Goal: Check status: Check status

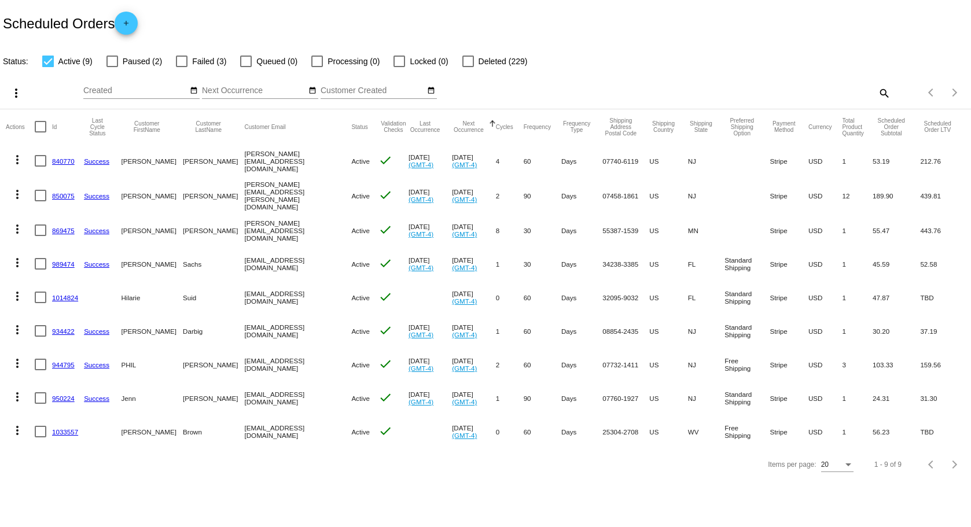
click at [172, 65] on mat-checkbox "Failed (3)" at bounding box center [194, 61] width 64 height 14
click at [180, 61] on div at bounding box center [182, 62] width 12 height 12
click at [181, 67] on input "Failed (3)" at bounding box center [181, 67] width 1 height 1
checkbox input "true"
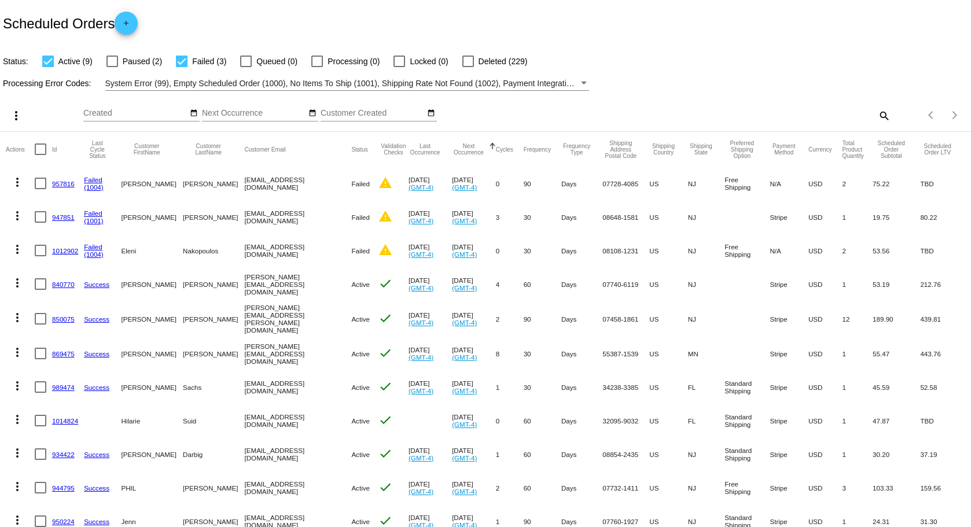
click at [66, 216] on link "947851" at bounding box center [63, 217] width 23 height 8
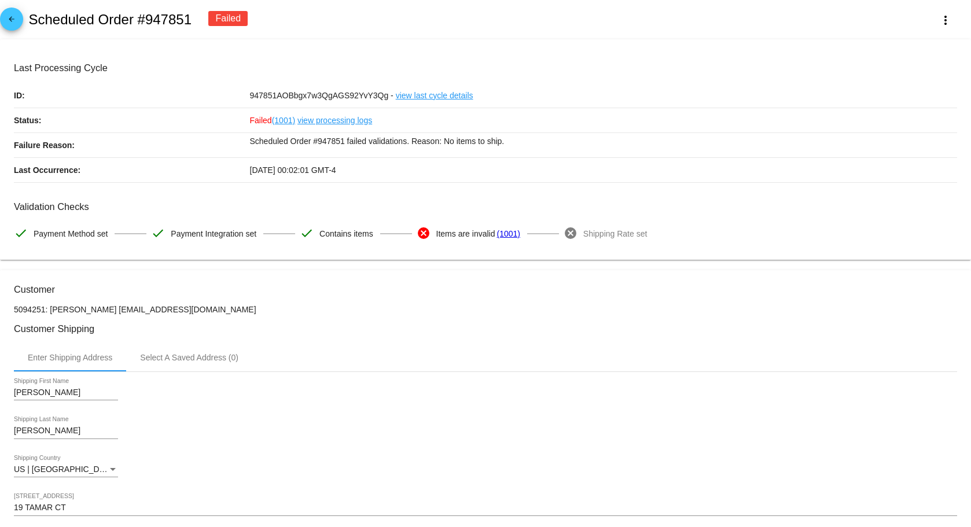
click at [340, 116] on link "view processing logs" at bounding box center [334, 120] width 75 height 24
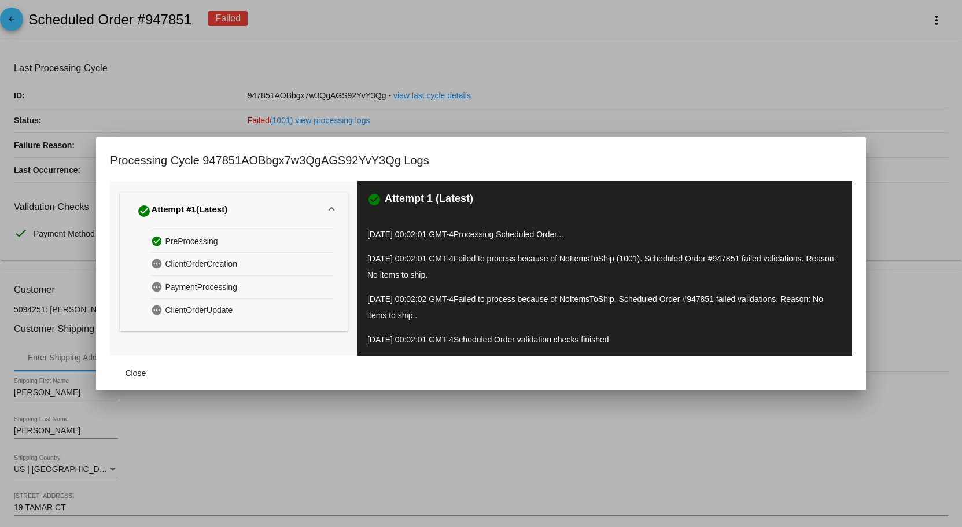
click at [579, 92] on div at bounding box center [481, 263] width 962 height 527
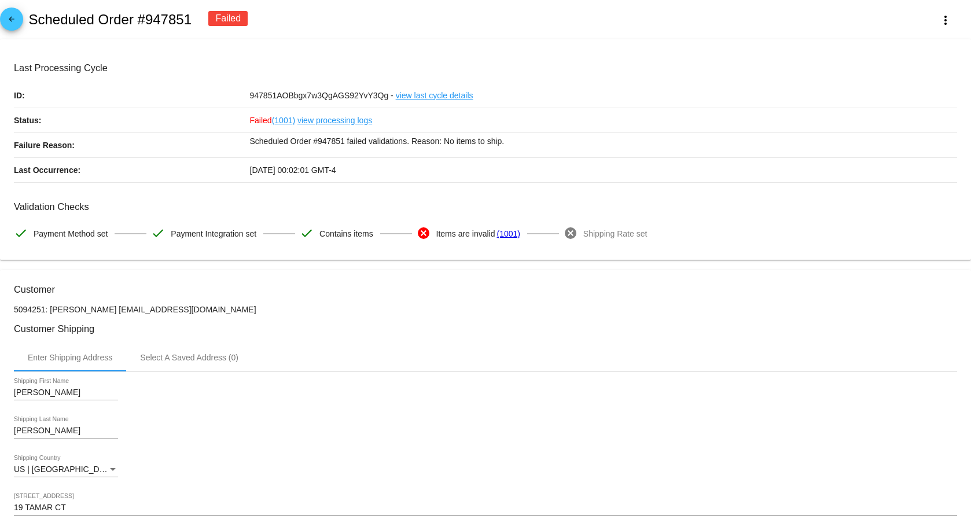
click at [14, 23] on mat-icon "arrow_back" at bounding box center [12, 22] width 14 height 14
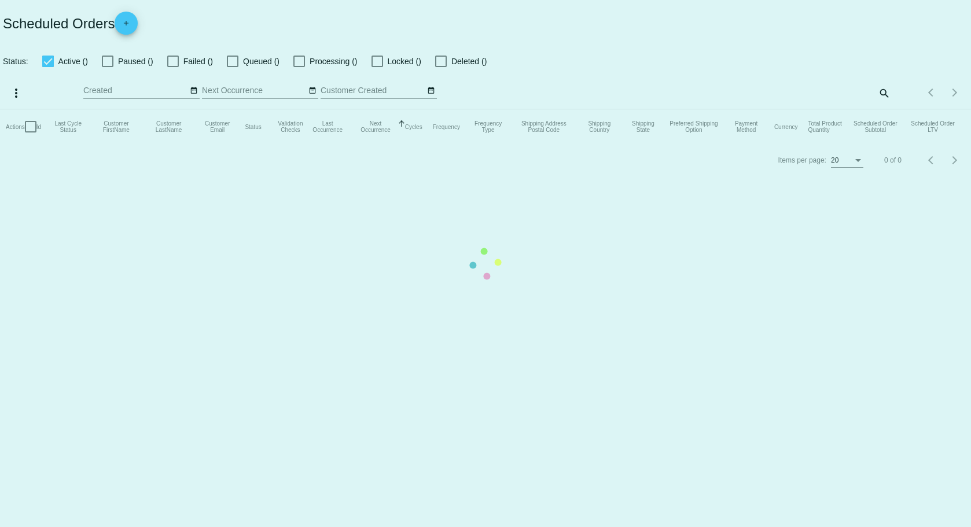
checkbox input "true"
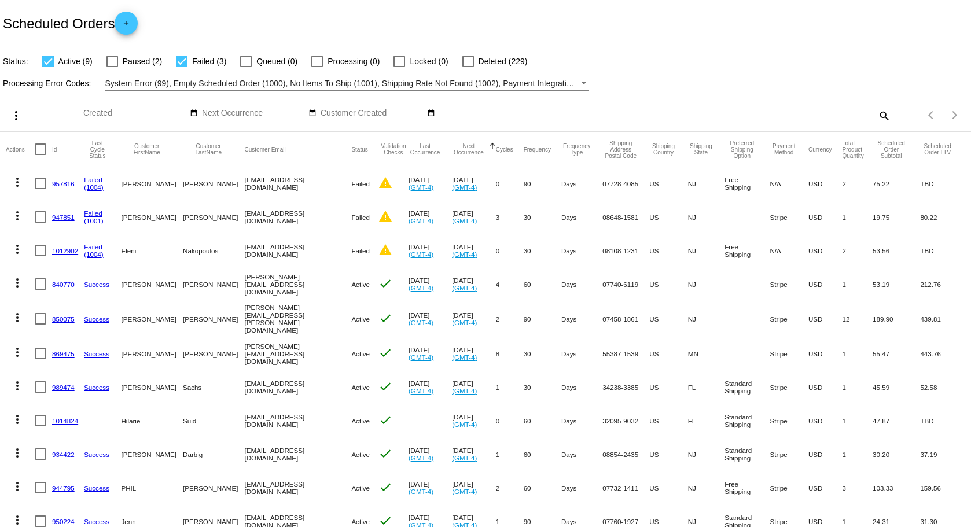
click at [64, 185] on link "957816" at bounding box center [63, 184] width 23 height 8
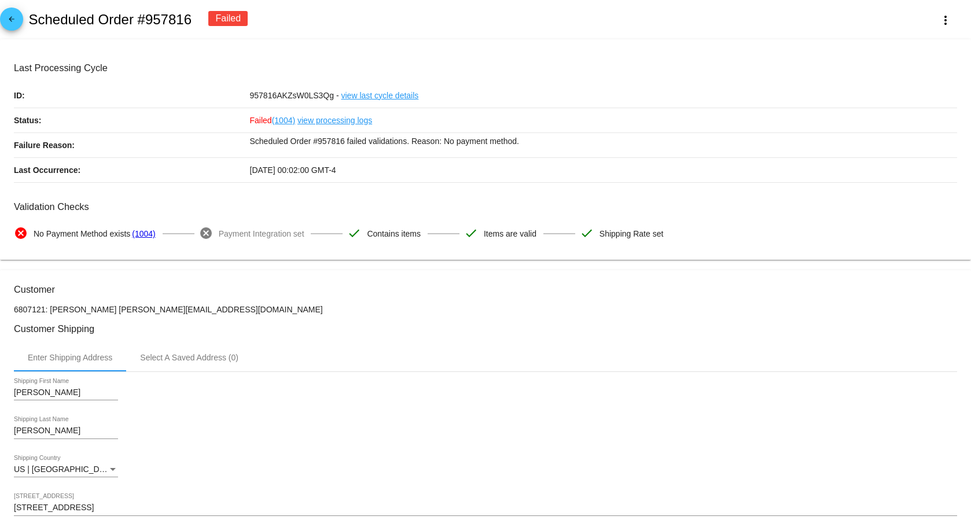
click at [358, 119] on link "view processing logs" at bounding box center [334, 120] width 75 height 24
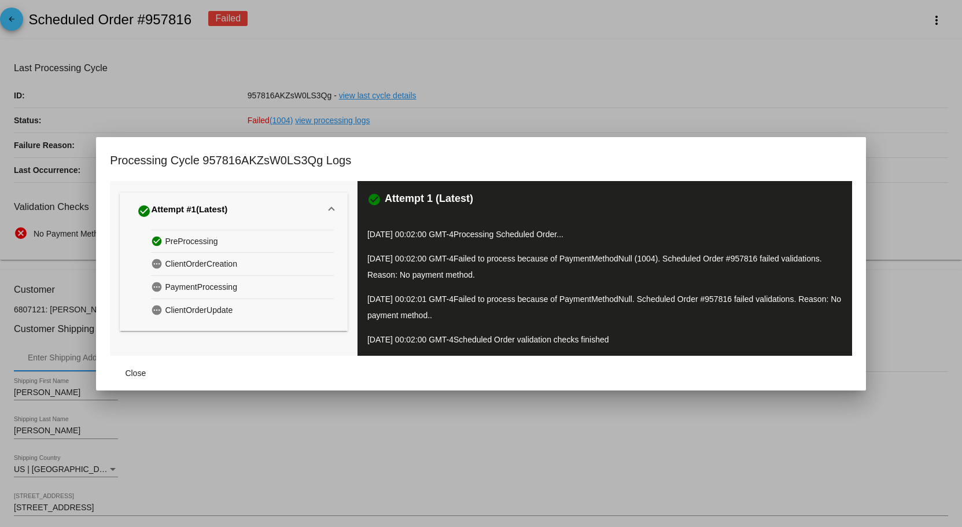
click at [492, 119] on div at bounding box center [481, 263] width 962 height 527
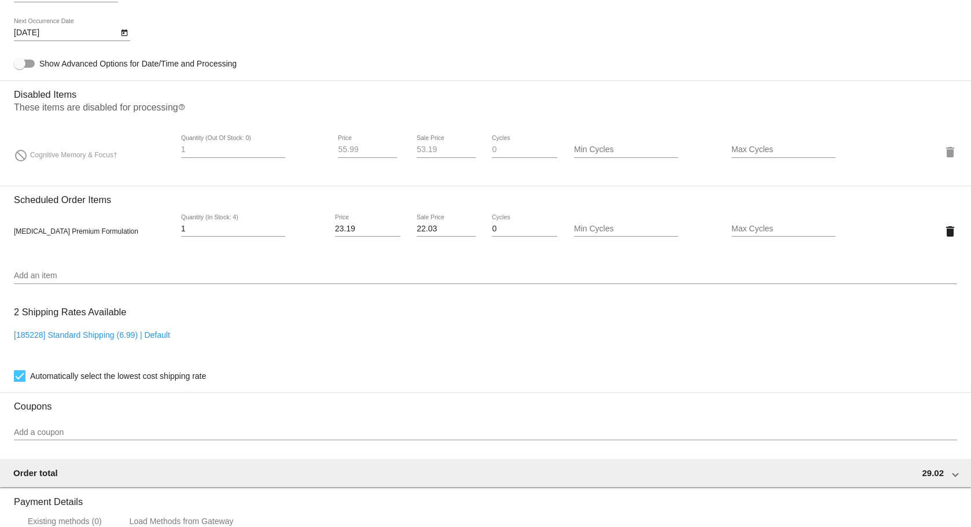
scroll to position [521, 0]
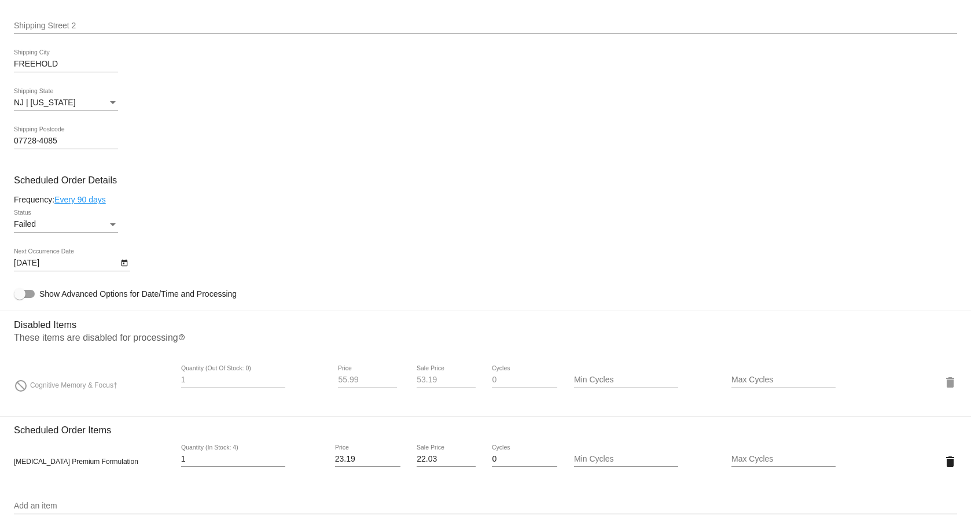
drag, startPoint x: 120, startPoint y: 384, endPoint x: 30, endPoint y: 382, distance: 90.3
click at [30, 382] on div "do_not_disturb Cognitive Memory & Focus†" at bounding box center [92, 382] width 157 height 16
copy span "Cognitive Memory & Focus†"
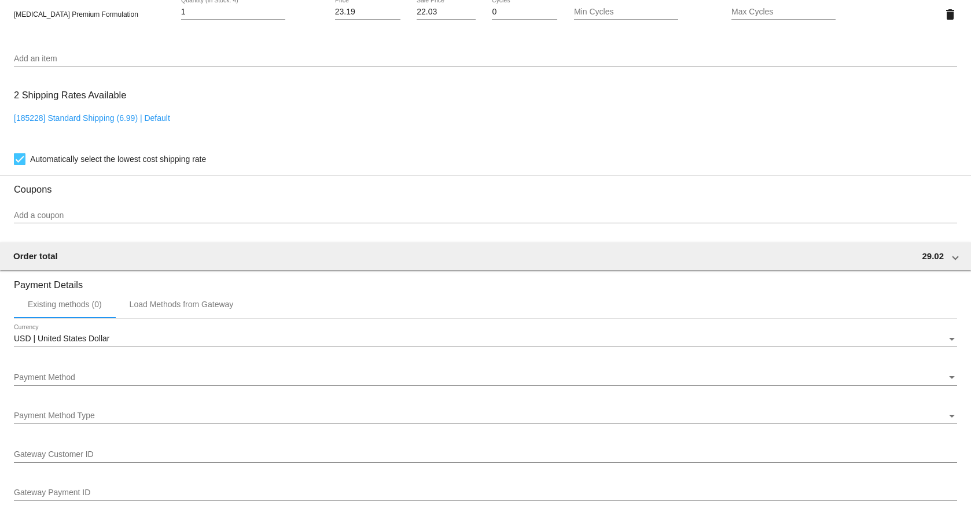
scroll to position [984, 0]
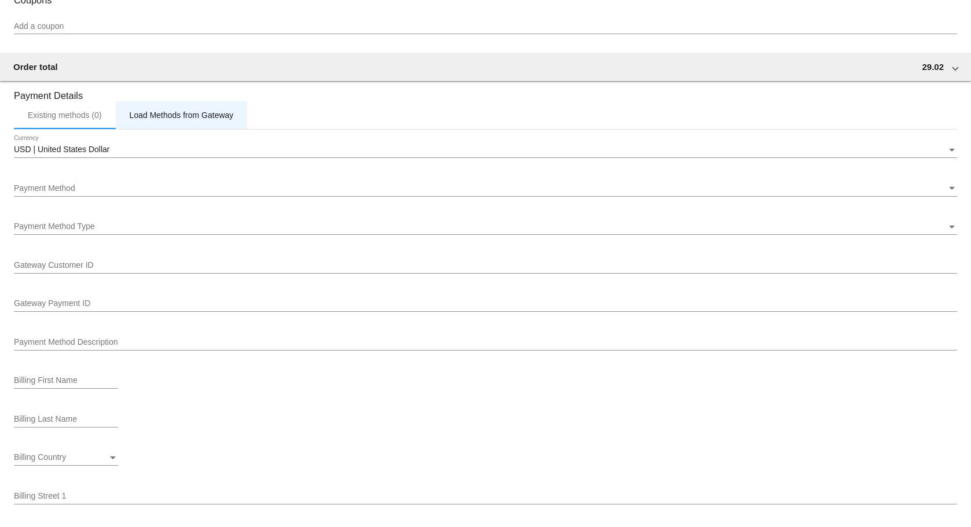
click at [198, 121] on div "Load Methods from Gateway" at bounding box center [182, 115] width 132 height 28
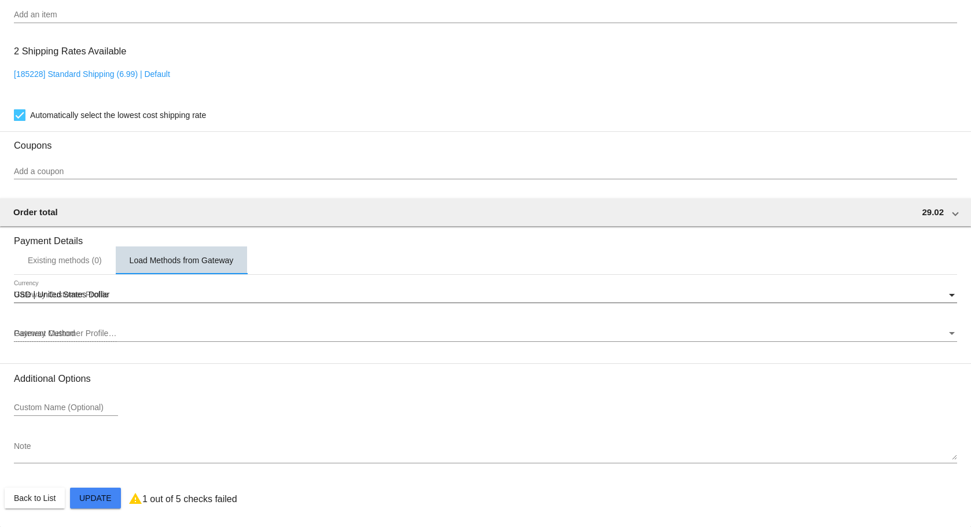
scroll to position [1012, 0]
click at [147, 293] on div "Gateway Customer Profile" at bounding box center [480, 294] width 933 height 9
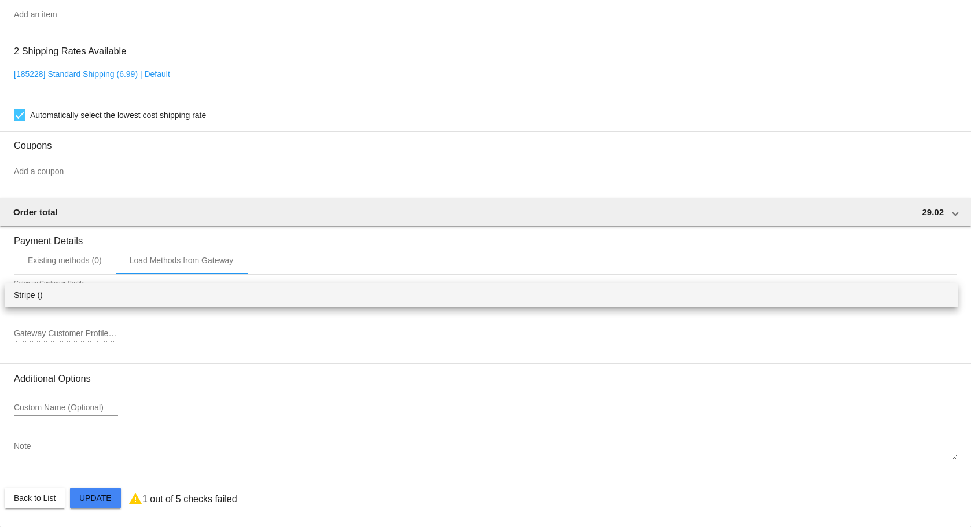
drag, startPoint x: 152, startPoint y: 334, endPoint x: 31, endPoint y: 302, distance: 125.0
click at [151, 334] on div at bounding box center [485, 263] width 971 height 527
click at [22, 290] on span "Gateway Customer Profile" at bounding box center [61, 294] width 94 height 9
click at [67, 300] on span "Stripe ()" at bounding box center [490, 295] width 934 height 24
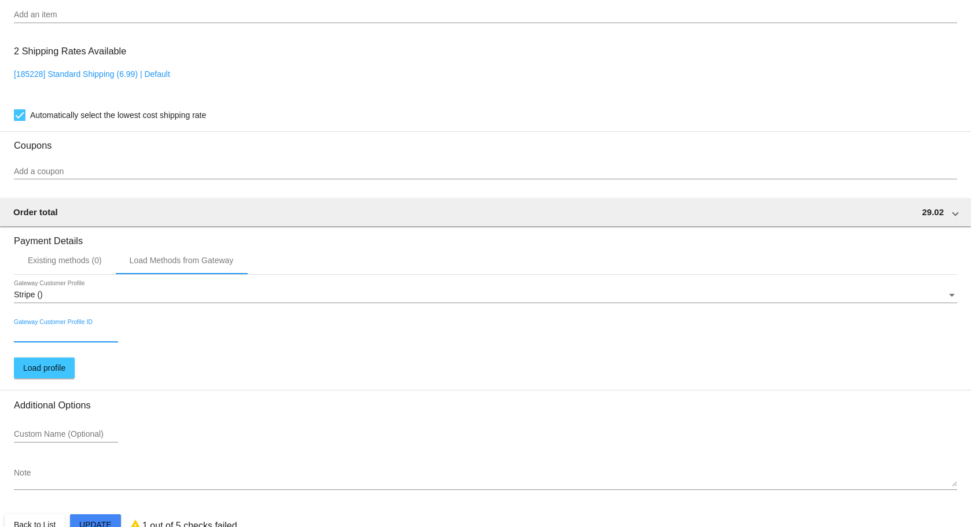
click at [90, 336] on input "Gateway Customer Profile ID" at bounding box center [66, 333] width 104 height 9
click at [101, 335] on input "Gateway Customer Profile ID" at bounding box center [66, 333] width 104 height 9
click at [247, 334] on div "Gateway Customer Profile ID" at bounding box center [485, 335] width 943 height 33
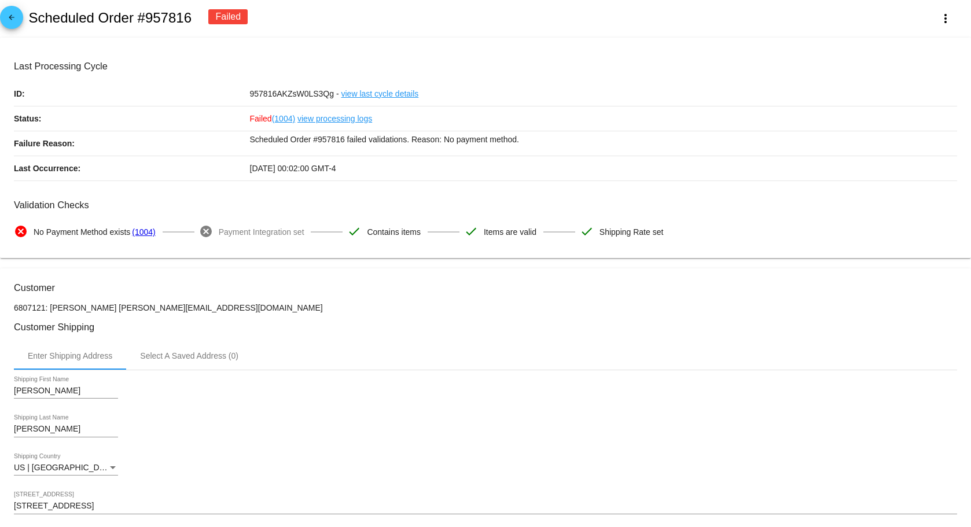
scroll to position [0, 0]
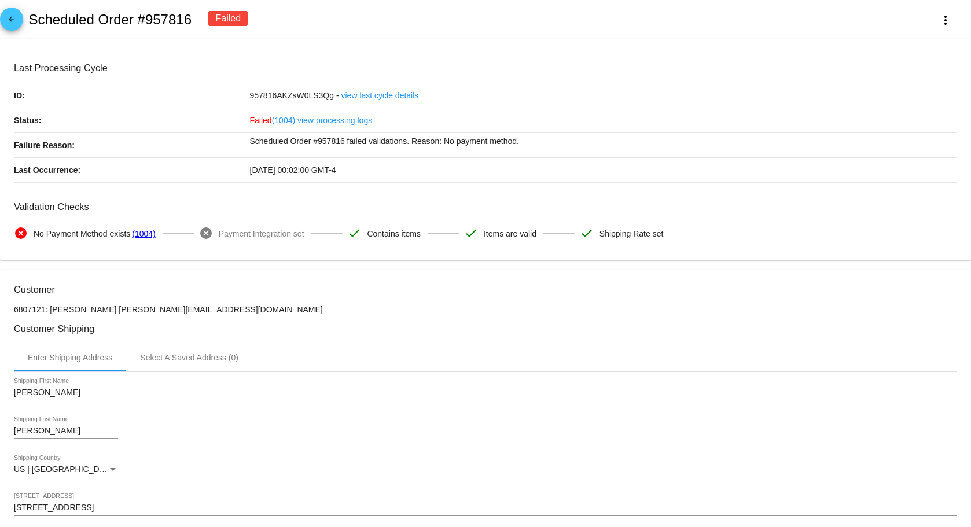
click at [6, 19] on mat-icon "arrow_back" at bounding box center [12, 22] width 14 height 14
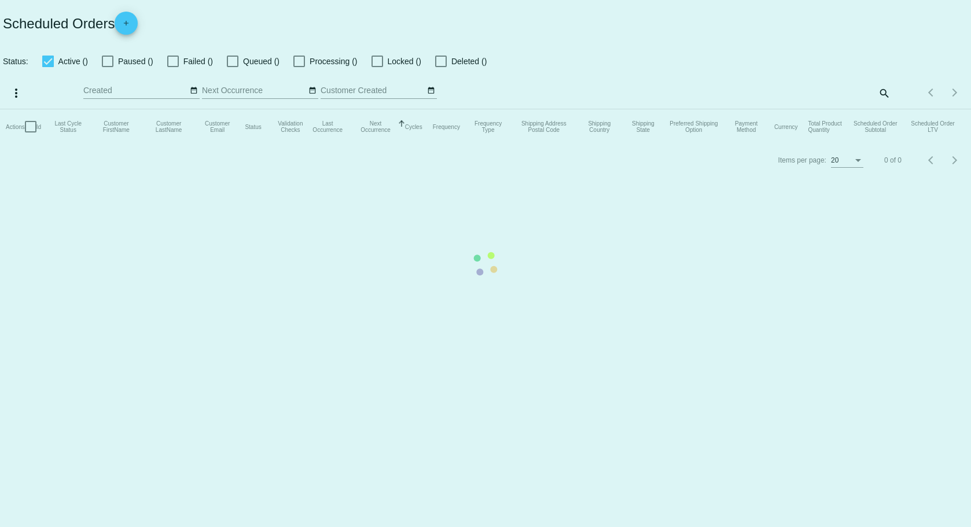
checkbox input "true"
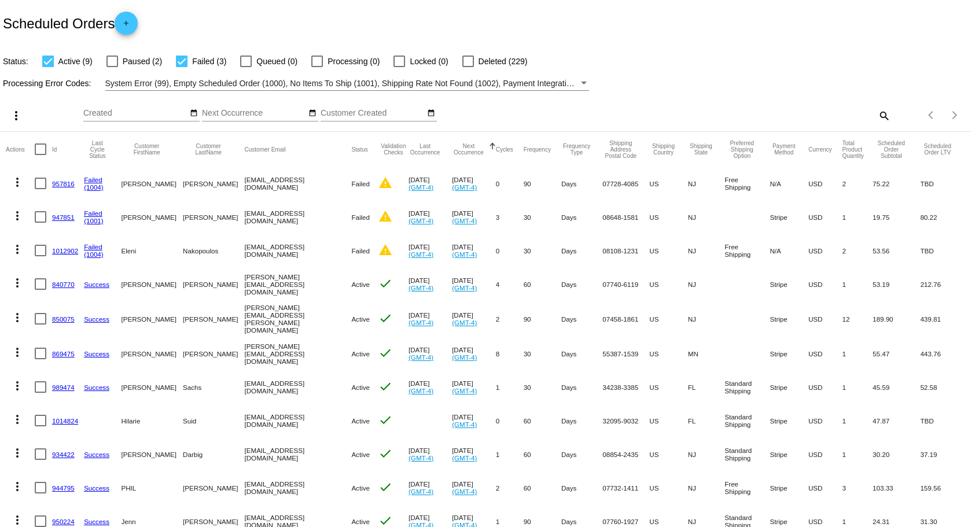
click at [68, 212] on mat-cell "947851" at bounding box center [68, 217] width 32 height 34
click at [67, 218] on link "947851" at bounding box center [63, 217] width 23 height 8
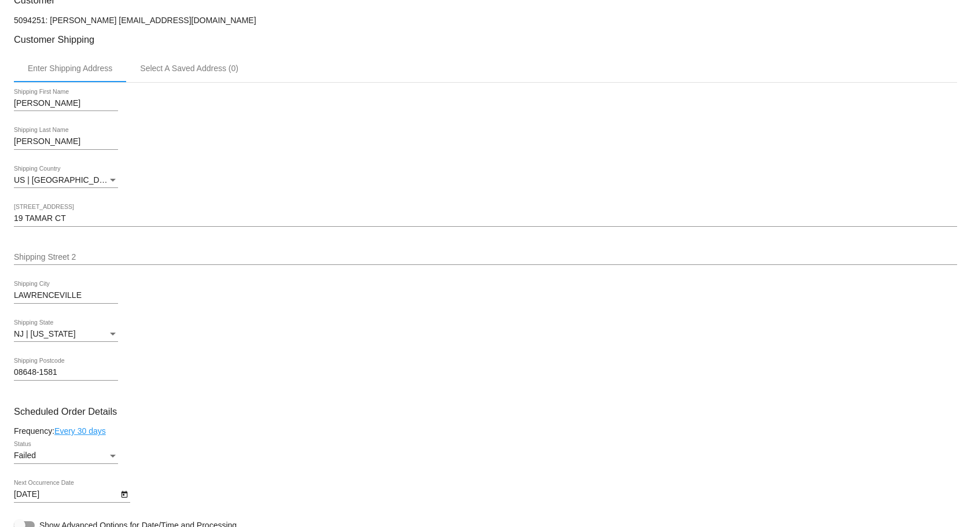
scroll to position [694, 0]
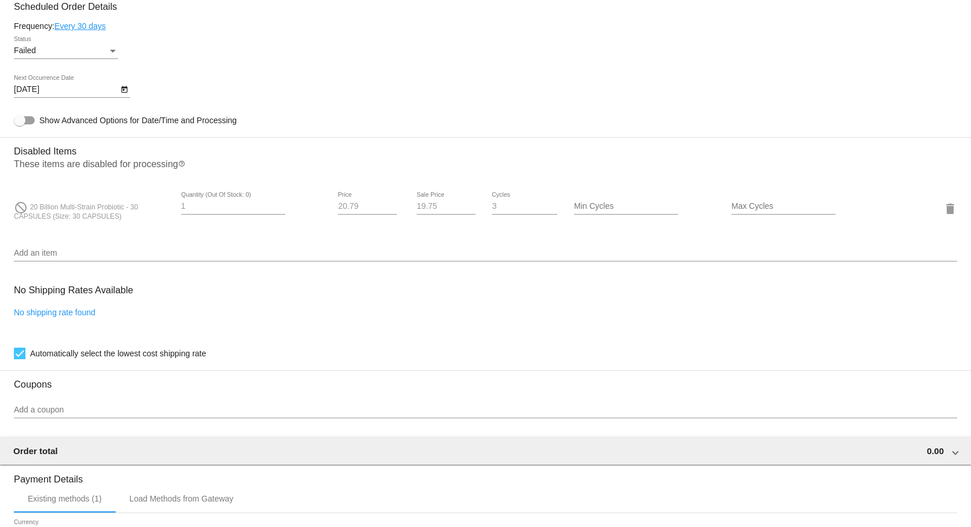
drag, startPoint x: 31, startPoint y: 206, endPoint x: 142, endPoint y: 211, distance: 111.8
click at [142, 211] on div "do_not_disturb 20 Billion Multi-Strain Probiotic - 30 CAPSULES (Size: 30 CAPSUL…" at bounding box center [92, 208] width 157 height 25
copy span "20 Billion Multi-Strain Probiotic - 30"
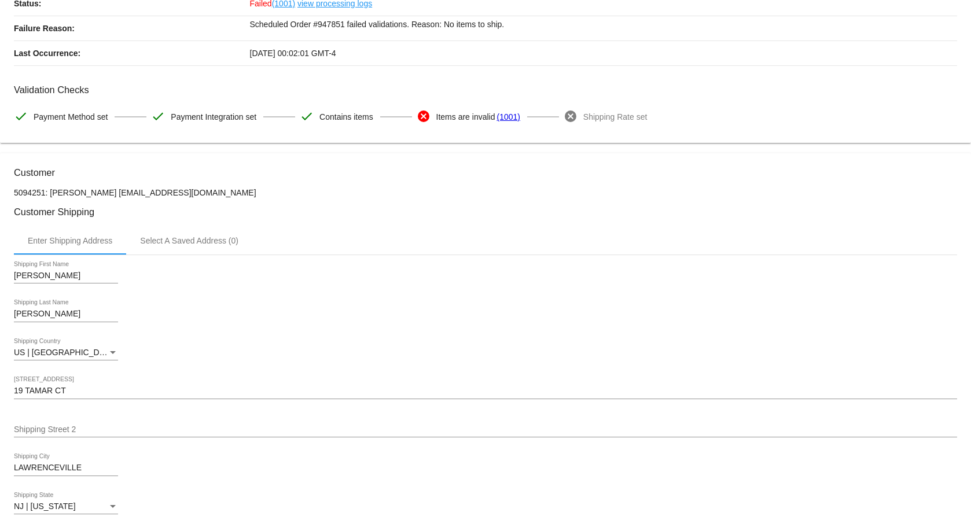
scroll to position [0, 0]
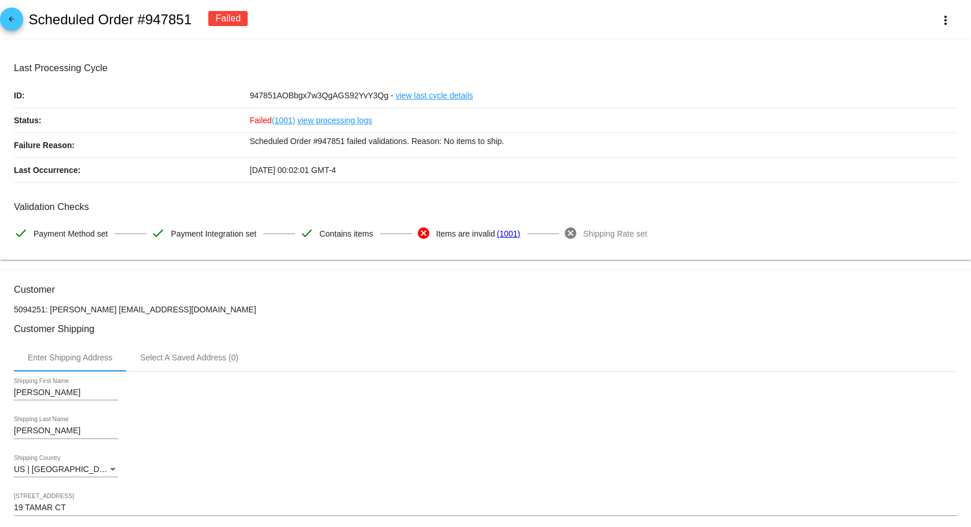
click at [21, 16] on link "arrow_back" at bounding box center [11, 19] width 23 height 23
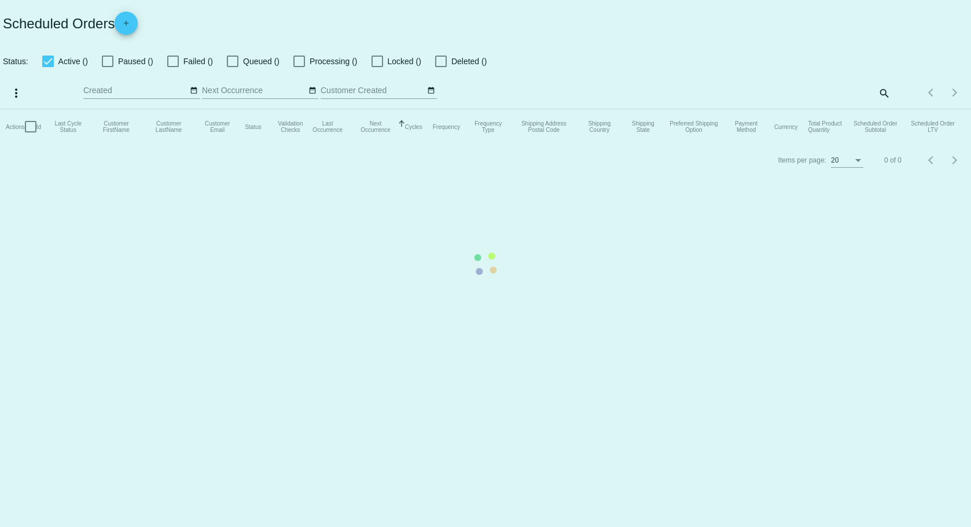
checkbox input "true"
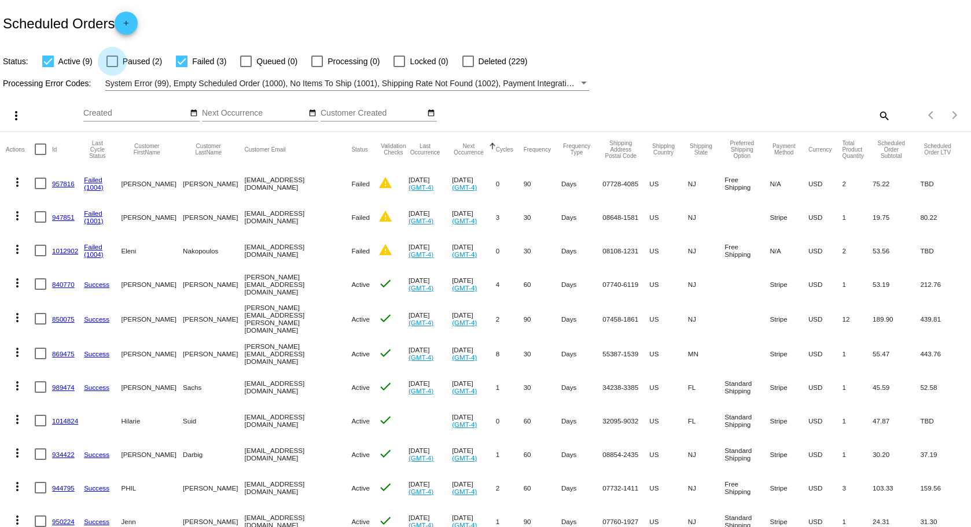
click at [113, 60] on div at bounding box center [112, 62] width 12 height 12
click at [112, 67] on input "Paused (2)" at bounding box center [112, 67] width 1 height 1
checkbox input "true"
click at [43, 57] on div at bounding box center [48, 62] width 12 height 12
click at [47, 67] on input "Active (9)" at bounding box center [47, 67] width 1 height 1
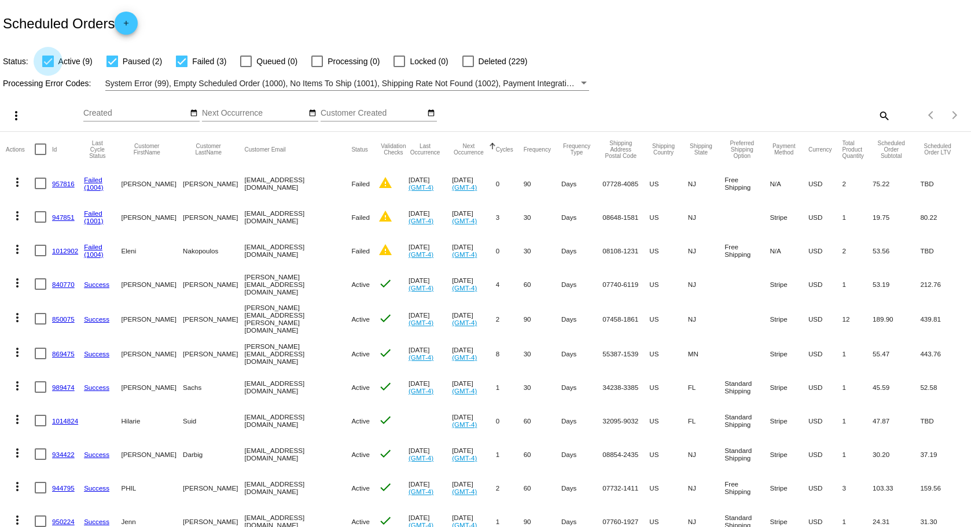
checkbox input "false"
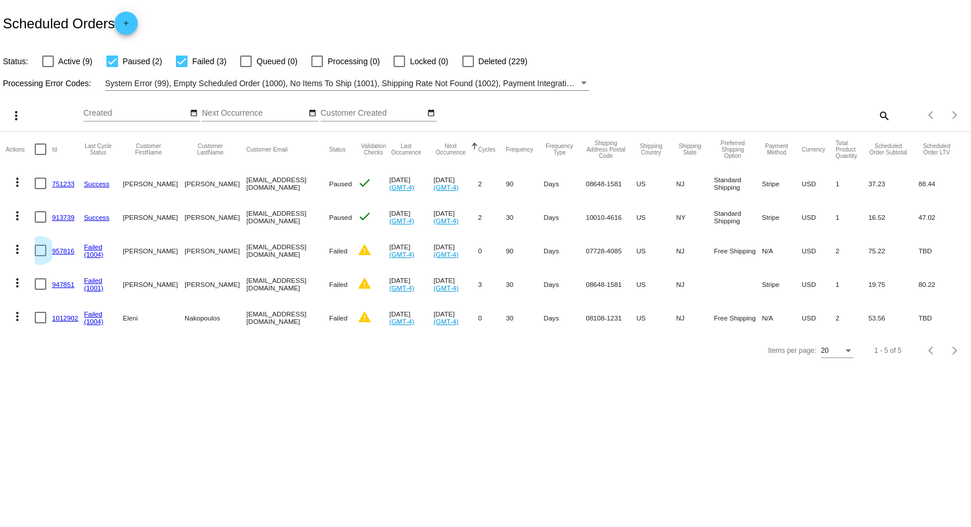
click at [40, 254] on div at bounding box center [41, 251] width 12 height 12
click at [40, 256] on input "checkbox" at bounding box center [40, 256] width 1 height 1
checkbox input "true"
click at [42, 288] on div at bounding box center [41, 284] width 12 height 12
click at [40, 290] on input "checkbox" at bounding box center [40, 290] width 1 height 1
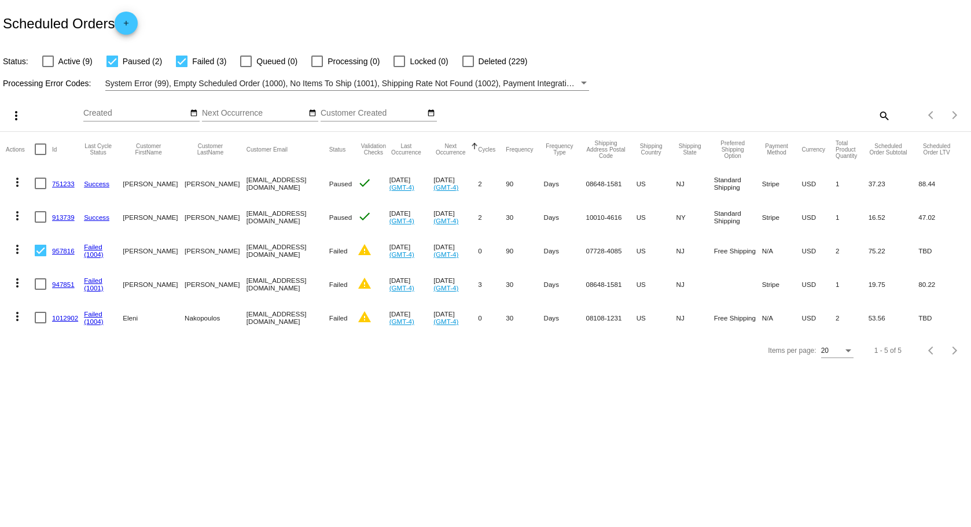
checkbox input "true"
click at [44, 319] on div at bounding box center [41, 318] width 12 height 12
click at [40, 323] on input "checkbox" at bounding box center [40, 323] width 1 height 1
checkbox input "true"
click at [12, 118] on mat-icon "more_vert" at bounding box center [16, 116] width 14 height 14
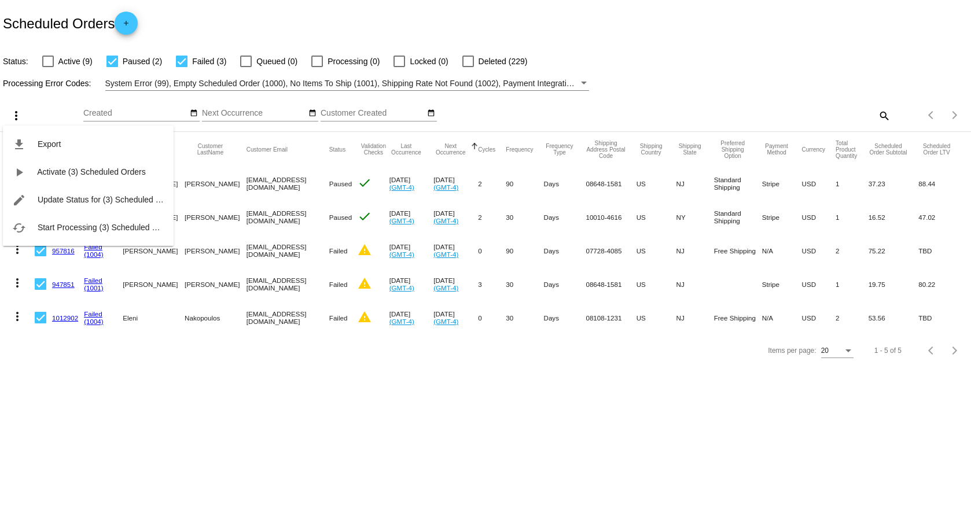
click at [524, 370] on div at bounding box center [485, 263] width 971 height 527
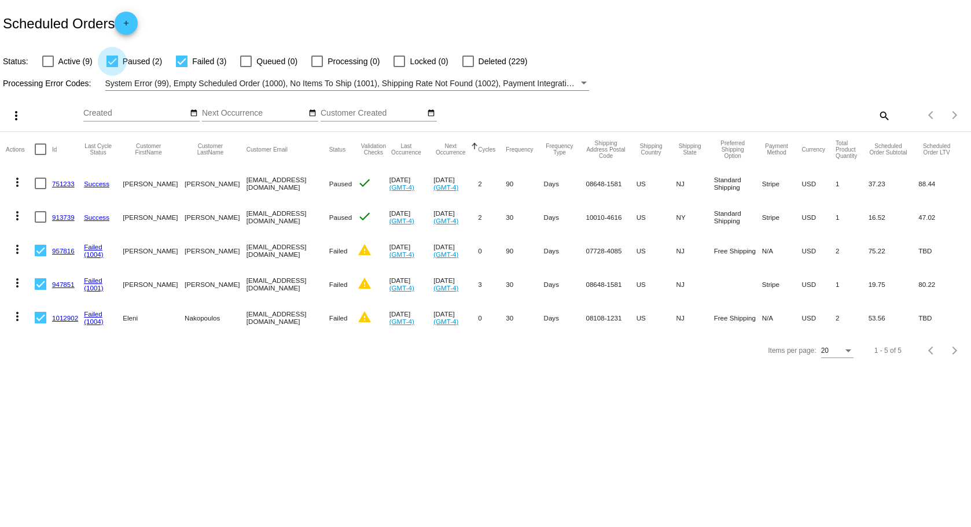
click at [112, 64] on div at bounding box center [112, 62] width 12 height 12
click at [112, 67] on input "Paused (2)" at bounding box center [112, 67] width 1 height 1
checkbox input "false"
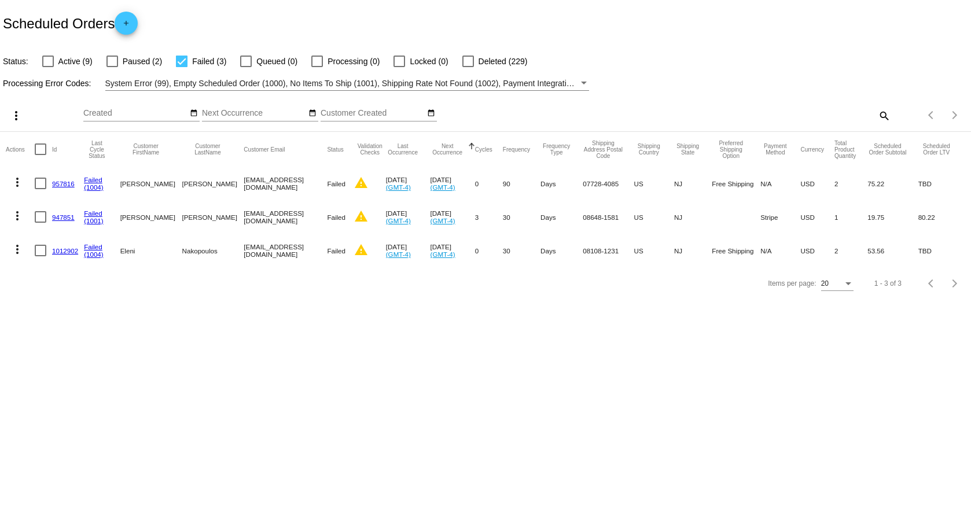
click at [181, 64] on div at bounding box center [182, 62] width 12 height 12
click at [181, 67] on input "Failed (3)" at bounding box center [181, 67] width 1 height 1
checkbox input "false"
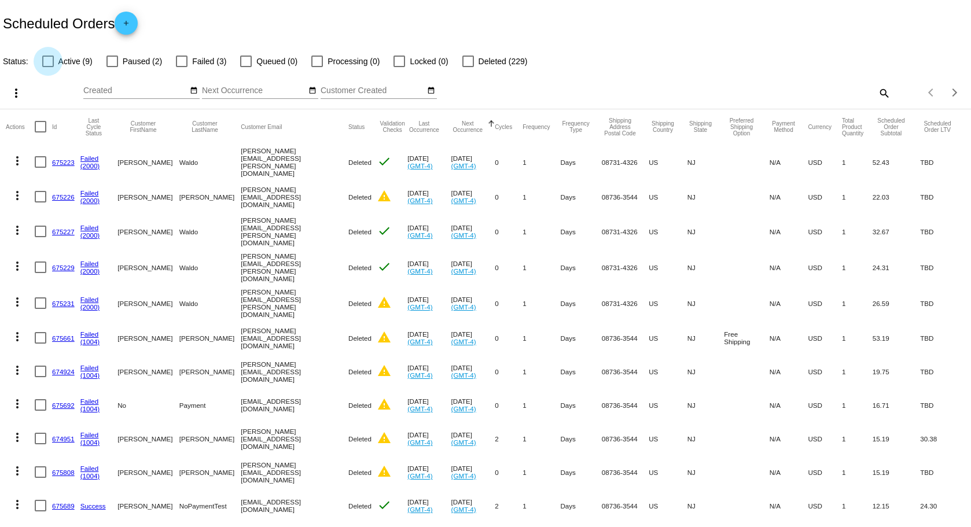
click at [43, 64] on div at bounding box center [48, 62] width 12 height 12
click at [47, 67] on input "Active (9)" at bounding box center [47, 67] width 1 height 1
checkbox input "true"
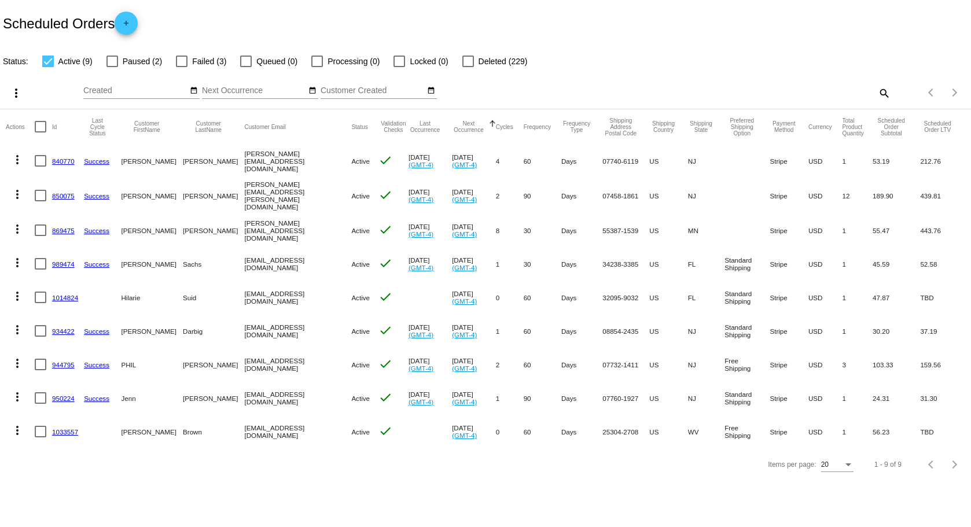
drag, startPoint x: 61, startPoint y: 193, endPoint x: 65, endPoint y: 207, distance: 14.1
click at [61, 193] on link "850075" at bounding box center [63, 196] width 23 height 8
